Goal: Information Seeking & Learning: Find specific fact

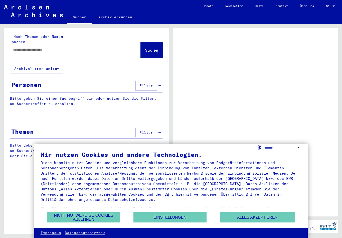
scroll to position [-6, 0]
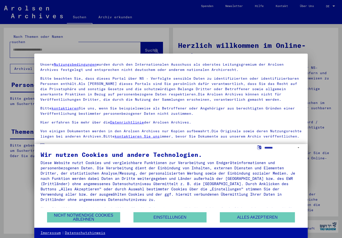
scroll to position [14, 0]
click at [247, 220] on button "Alles akzeptieren" at bounding box center [257, 217] width 75 height 10
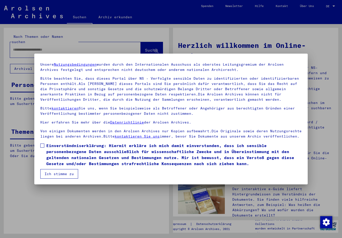
click at [73, 197] on div at bounding box center [171, 119] width 342 height 238
click at [63, 176] on button "Ich stimme zu" at bounding box center [59, 174] width 38 height 10
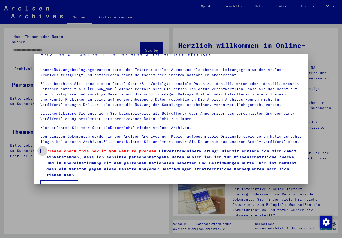
scroll to position [8, 0]
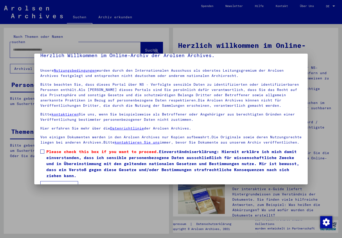
click at [44, 152] on span at bounding box center [42, 151] width 4 height 4
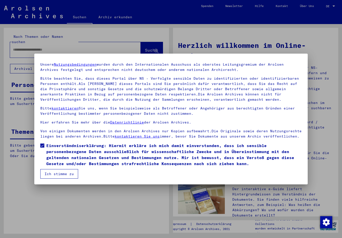
scroll to position [14, 0]
click at [71, 173] on button "Ich stimme zu" at bounding box center [59, 174] width 38 height 10
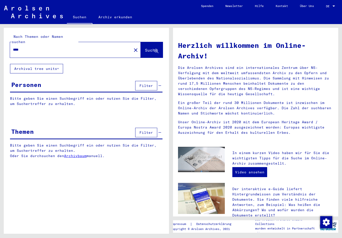
type input "*"
type input "**********"
click at [150, 48] on span "Suche" at bounding box center [151, 50] width 13 height 5
click at [147, 51] on button "Suche" at bounding box center [152, 50] width 22 height 16
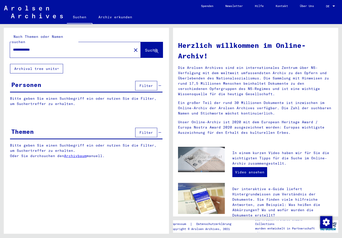
click at [153, 48] on span "Suche" at bounding box center [151, 50] width 13 height 5
click at [154, 49] on icon at bounding box center [156, 51] width 4 height 4
click at [133, 48] on mat-icon "close" at bounding box center [136, 50] width 6 height 6
click at [114, 47] on input "text" at bounding box center [69, 49] width 113 height 5
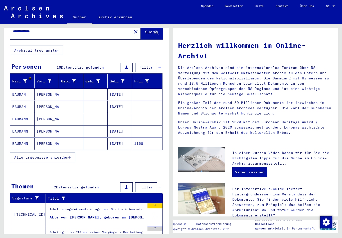
scroll to position [19, 0]
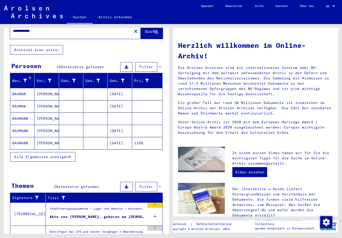
click at [130, 162] on div "Nachname Vorname Geburtsname Geburt‏ Geburtsdatum Prisoner # [PERSON_NAME] [DAT…" at bounding box center [86, 121] width 165 height 94
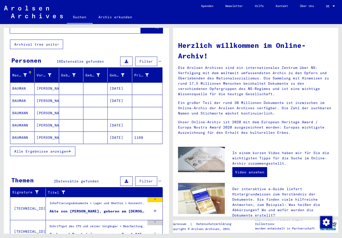
scroll to position [24, 0]
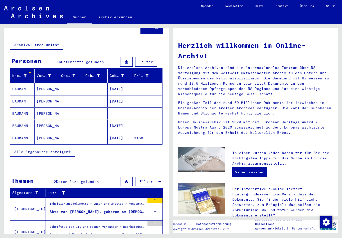
click at [65, 147] on button "Alle Ergebnisse anzeigen" at bounding box center [42, 152] width 65 height 10
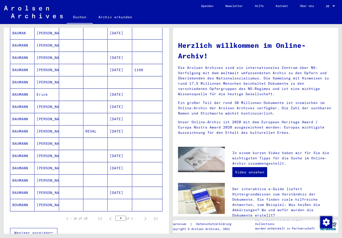
scroll to position [93, 0]
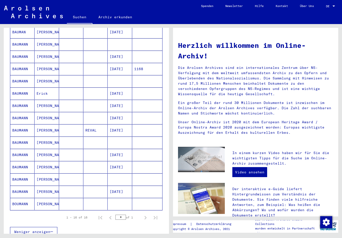
click at [25, 185] on mat-cell "BAUMANN" at bounding box center [22, 191] width 24 height 12
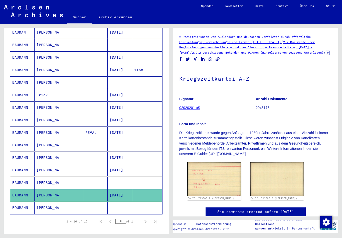
click at [64, 216] on div "1 – 16 of 16 * of 1" at bounding box center [110, 221] width 100 height 10
click at [103, 228] on div "Weniger anzeigen" at bounding box center [86, 235] width 152 height 15
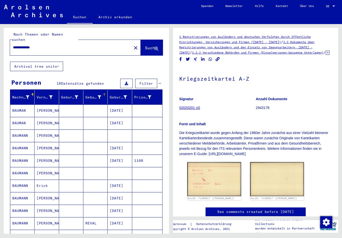
scroll to position [2, 0]
click at [105, 93] on div at bounding box center [104, 94] width 3 height 3
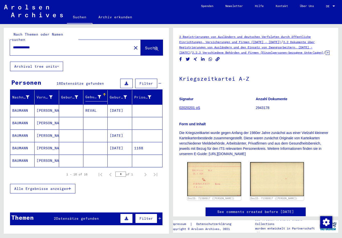
click at [66, 186] on span "Alle Ergebnisse anzeigen" at bounding box center [41, 188] width 54 height 5
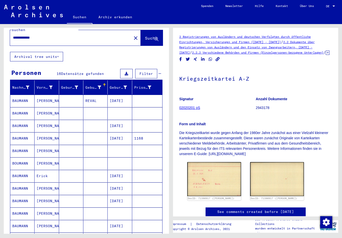
scroll to position [11, 0]
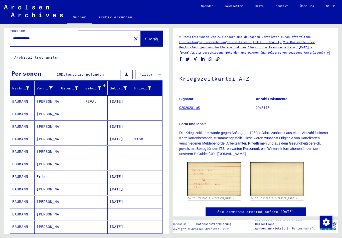
click at [29, 110] on mat-cell "BAUMANN" at bounding box center [22, 114] width 24 height 12
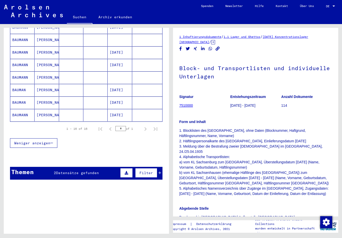
scroll to position [184, 0]
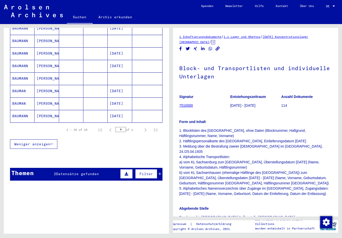
click at [96, 171] on span "Datensätze gefunden" at bounding box center [77, 173] width 43 height 5
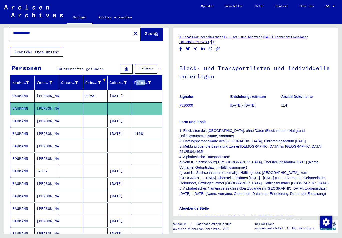
scroll to position [17, 0]
click at [126, 42] on div "**********" at bounding box center [86, 216] width 165 height 411
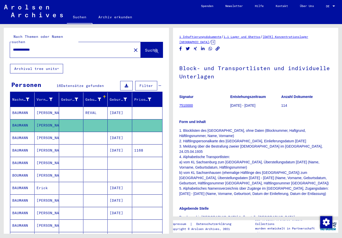
scroll to position [0, 0]
click at [47, 161] on mat-cell "[PERSON_NAME]" at bounding box center [47, 163] width 24 height 12
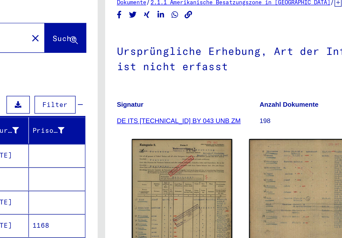
scroll to position [51, 0]
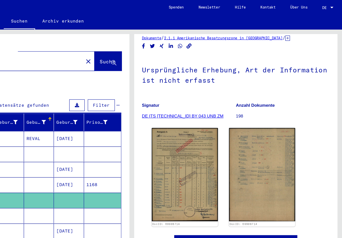
click at [250, 116] on img at bounding box center [277, 142] width 54 height 76
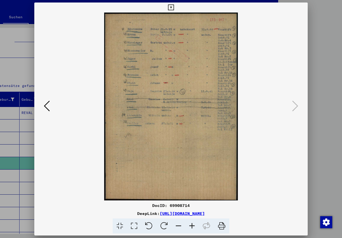
click at [322, 38] on div at bounding box center [171, 119] width 342 height 238
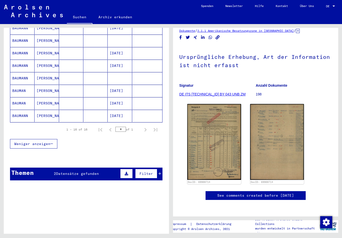
scroll to position [184, 0]
click at [88, 171] on span "Datensätze gefunden" at bounding box center [77, 173] width 43 height 5
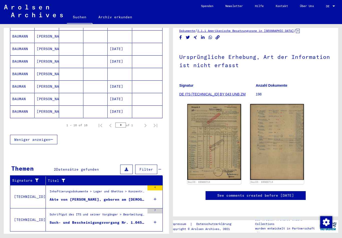
scroll to position [188, 0]
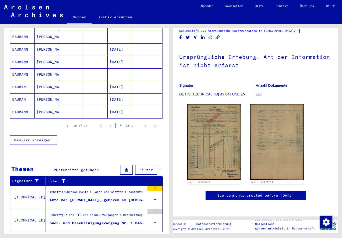
click at [92, 197] on div "Akte von [PERSON_NAME], geboren am [DEMOGRAPHIC_DATA]" at bounding box center [97, 199] width 95 height 5
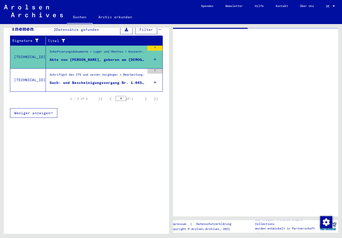
scroll to position [85, 0]
click at [94, 196] on mat-cell at bounding box center [95, 202] width 24 height 12
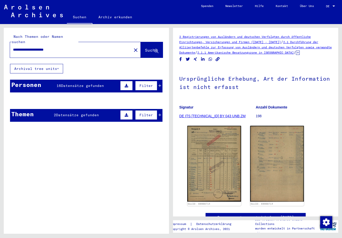
click at [149, 49] on button "Suche" at bounding box center [152, 50] width 22 height 16
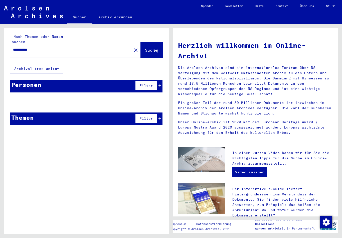
click at [150, 42] on button "Suche" at bounding box center [152, 50] width 22 height 16
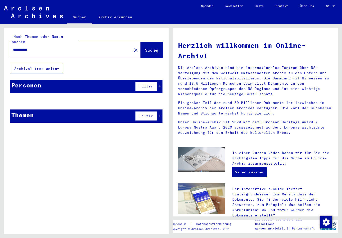
click at [149, 48] on span "Suche" at bounding box center [151, 50] width 13 height 5
type input "**********"
click at [149, 48] on span "Suche" at bounding box center [151, 50] width 13 height 5
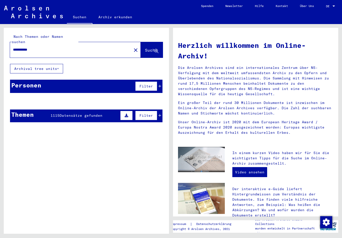
click at [150, 48] on span "Suche" at bounding box center [151, 50] width 13 height 5
click at [151, 48] on span "Suche" at bounding box center [151, 50] width 13 height 5
click at [58, 67] on icon at bounding box center [58, 69] width 2 height 4
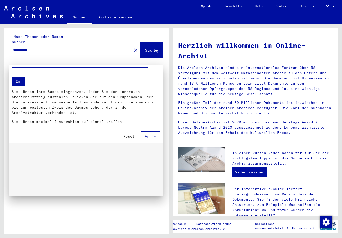
click at [17, 81] on button "Go" at bounding box center [18, 81] width 13 height 9
click at [36, 71] on input "text" at bounding box center [80, 71] width 136 height 9
type input "**********"
click at [13, 83] on button "Go" at bounding box center [18, 81] width 13 height 9
click at [17, 83] on button "Go" at bounding box center [18, 81] width 13 height 9
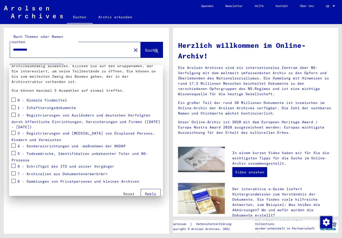
scroll to position [31, 0]
click at [69, 108] on span "1 - Inhaftierungsdokumente" at bounding box center [47, 108] width 59 height 5
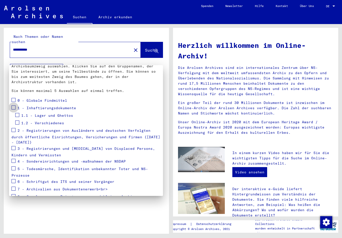
click at [12, 108] on span at bounding box center [14, 107] width 4 height 4
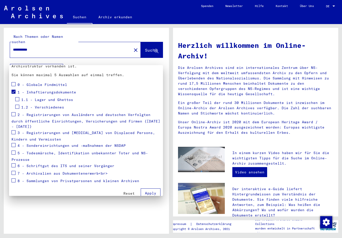
scroll to position [46, 0]
click at [44, 131] on span "3 - Registrierungen und [MEDICAL_DATA] von Displaced Persons, Kindern und Vermi…" at bounding box center [83, 136] width 143 height 11
click at [51, 131] on span "3 - Registrierungen und [MEDICAL_DATA] von Displaced Persons, Kindern und Vermi…" at bounding box center [83, 136] width 143 height 11
click at [14, 144] on span at bounding box center [14, 146] width 4 height 4
click at [15, 131] on span at bounding box center [14, 133] width 4 height 4
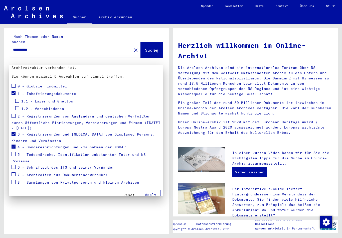
scroll to position [45, 0]
click at [152, 192] on span "Apply" at bounding box center [150, 194] width 11 height 5
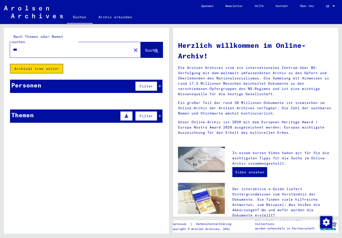
type input "*"
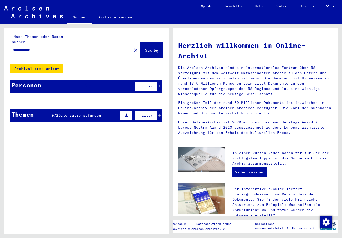
type input "**********"
click at [149, 48] on span "Suche" at bounding box center [151, 50] width 13 height 5
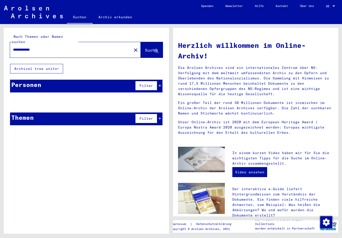
click at [116, 81] on div "Personen Filter" at bounding box center [86, 86] width 152 height 13
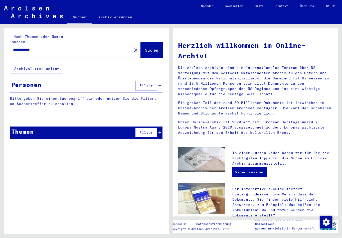
click at [152, 48] on span "Suche" at bounding box center [151, 50] width 13 height 5
click at [147, 48] on span "Suche" at bounding box center [152, 50] width 14 height 5
click at [150, 48] on span "Suche" at bounding box center [151, 50] width 13 height 5
click at [149, 49] on button "Suche" at bounding box center [152, 50] width 22 height 16
click at [150, 48] on span "Suche" at bounding box center [152, 50] width 14 height 5
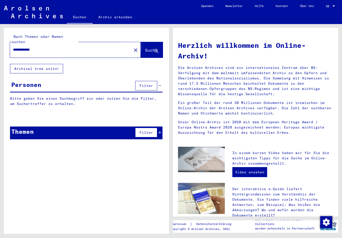
click at [150, 48] on button "Suche" at bounding box center [152, 50] width 22 height 16
click at [150, 48] on span "Suche" at bounding box center [151, 50] width 13 height 5
click at [148, 48] on span "Suche" at bounding box center [152, 50] width 14 height 5
